Goal: Find specific page/section: Find specific page/section

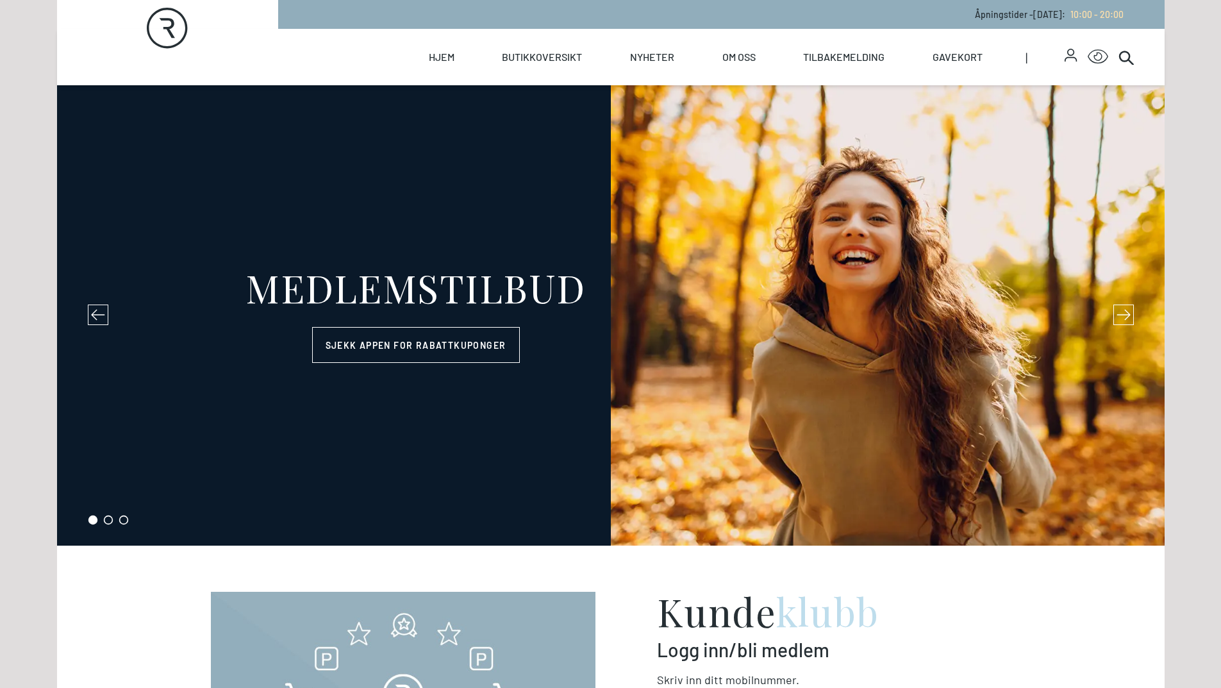
select select "NO"
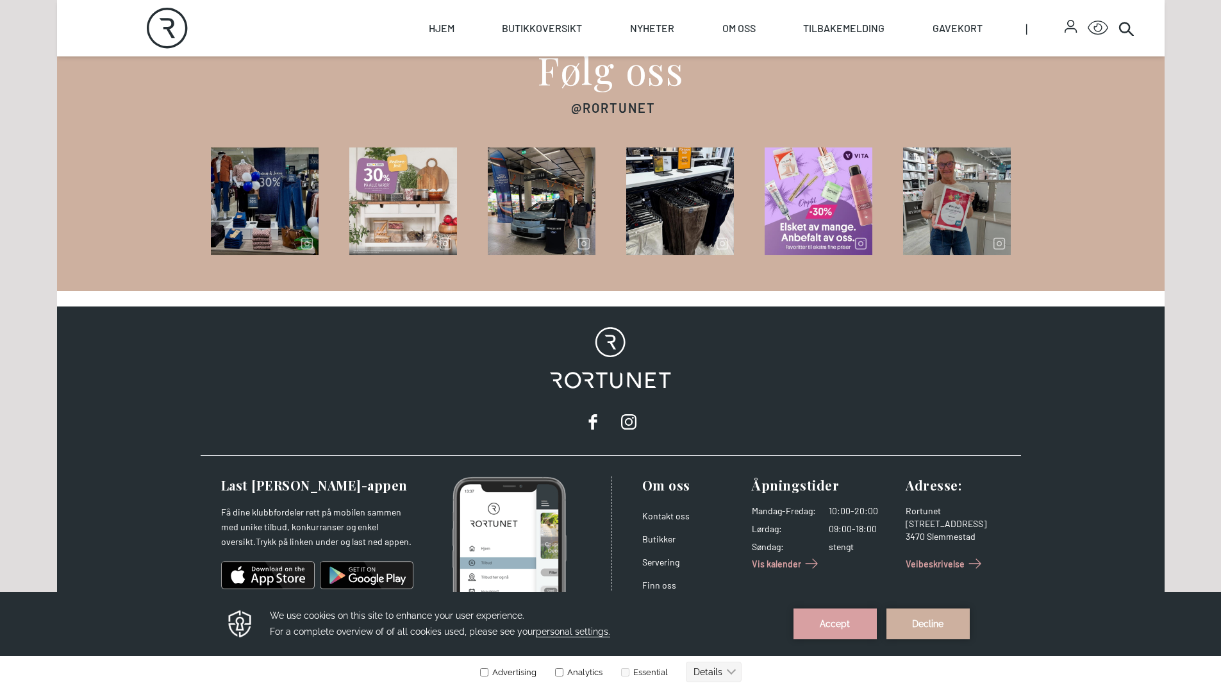
scroll to position [1991, 0]
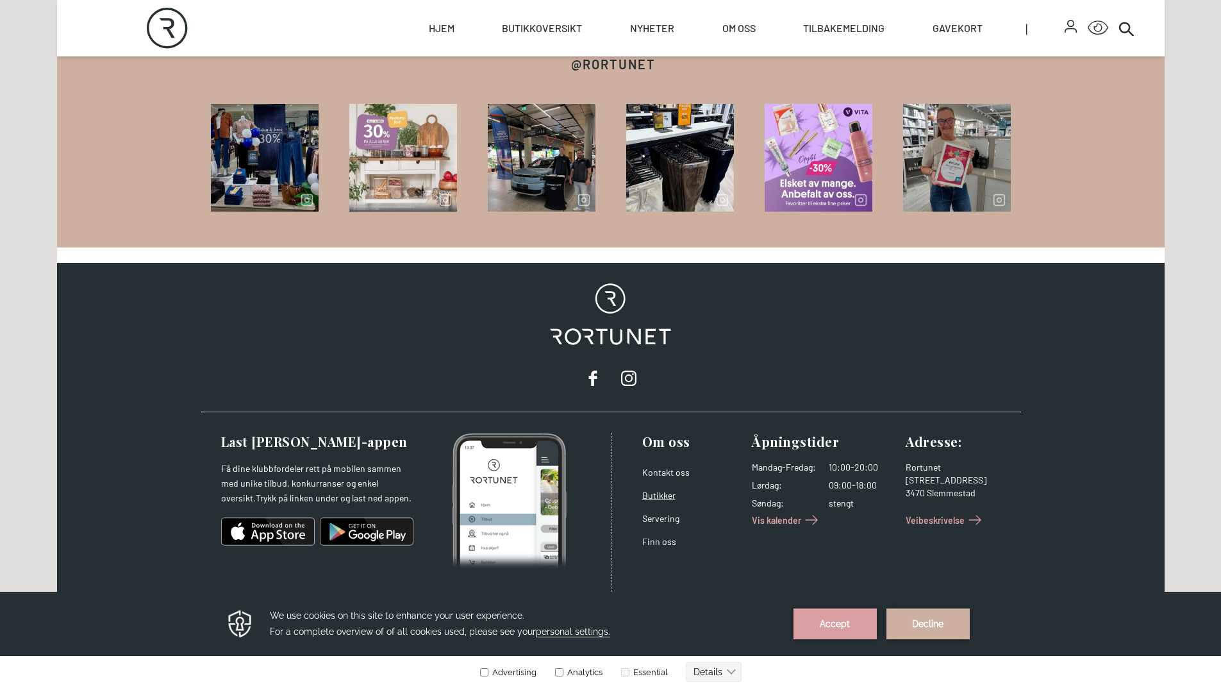
click at [648, 493] on link "Butikker" at bounding box center [658, 495] width 33 height 11
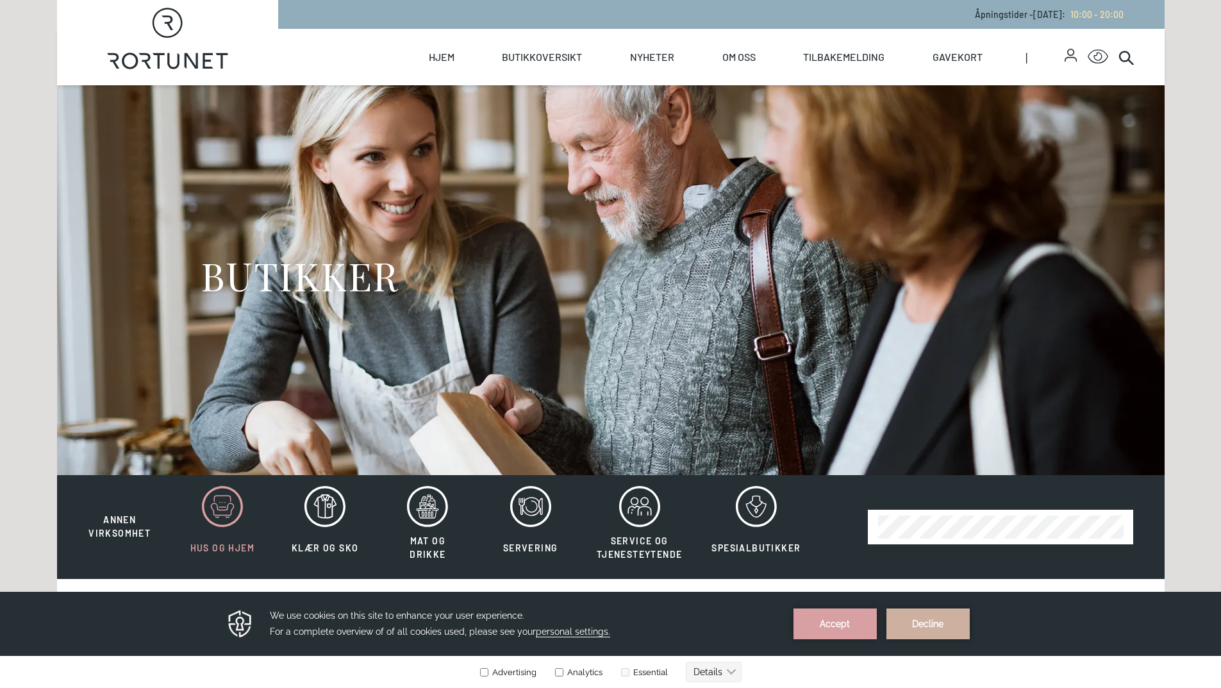
click at [226, 512] on icon at bounding box center [222, 506] width 41 height 41
click at [246, 549] on span "Hus og hjem" at bounding box center [222, 547] width 64 height 11
click at [820, 627] on button "Accept" at bounding box center [835, 623] width 83 height 31
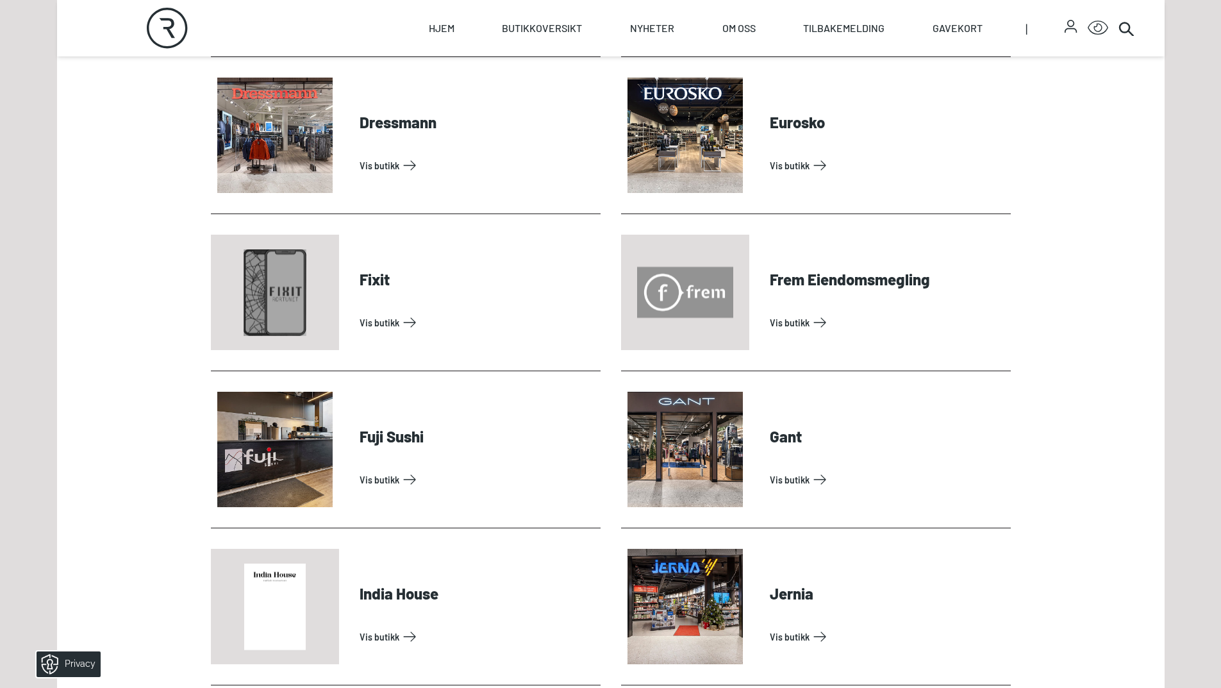
scroll to position [1282, 0]
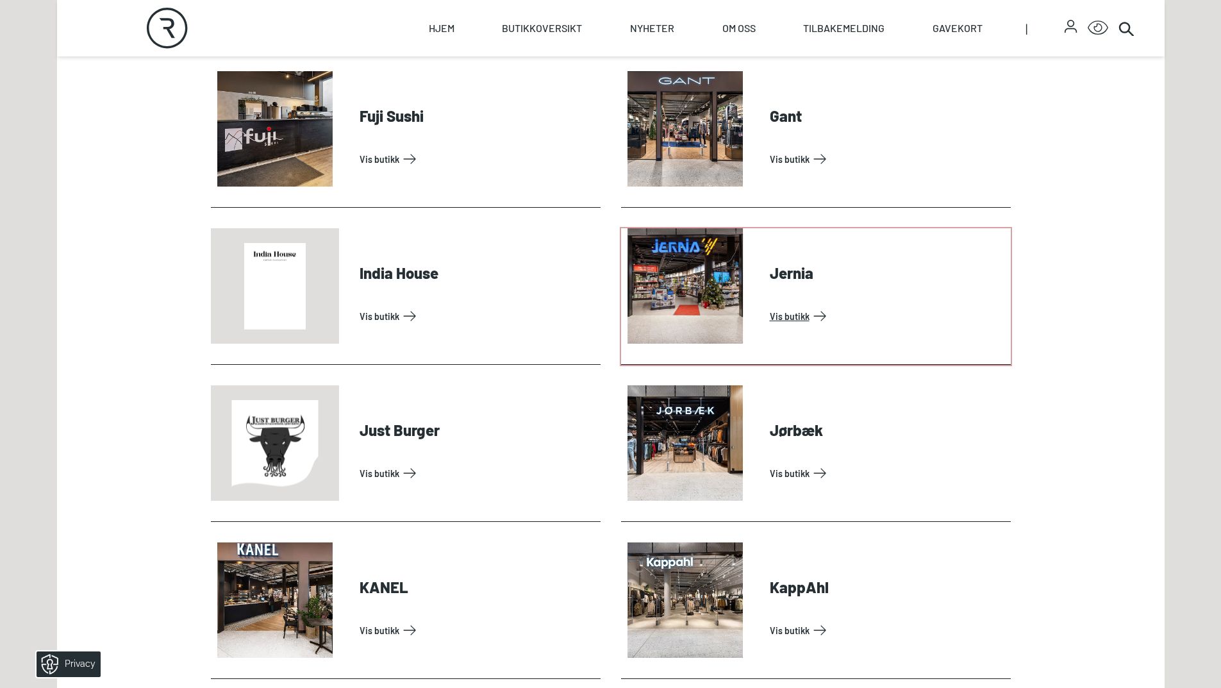
click at [796, 317] on link "Vis butikk" at bounding box center [888, 316] width 236 height 21
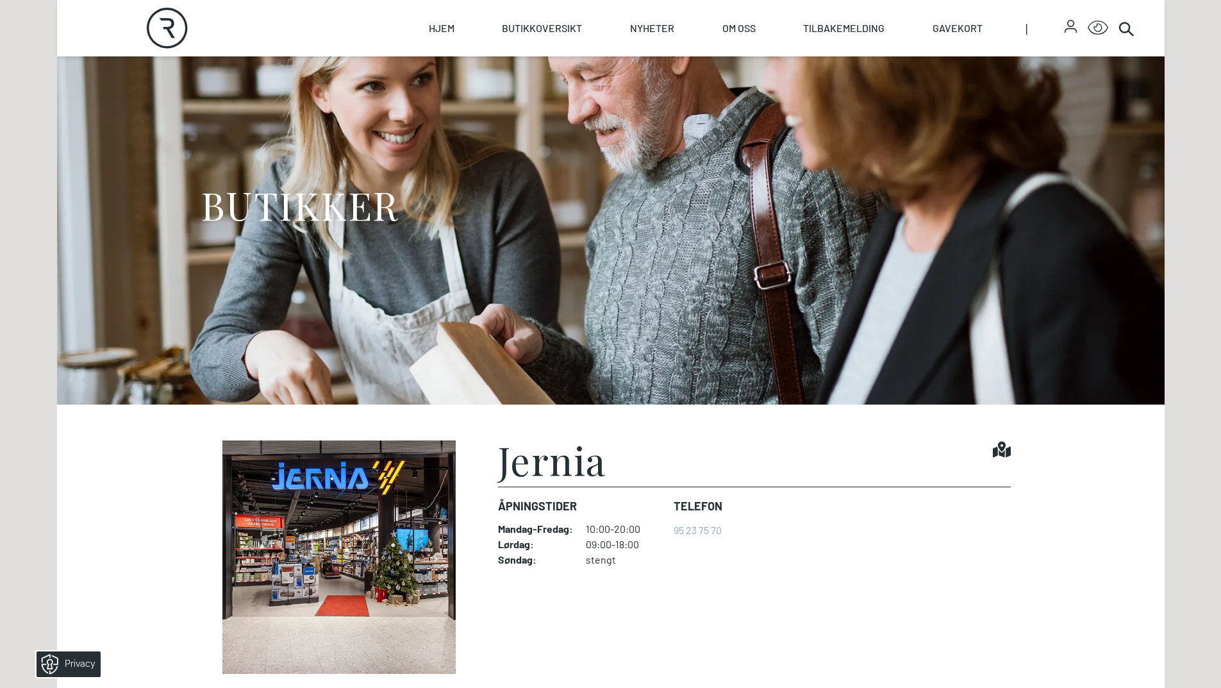
scroll to position [192, 0]
